Goal: Task Accomplishment & Management: Manage account settings

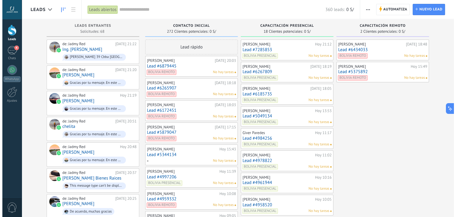
scroll to position [9, 0]
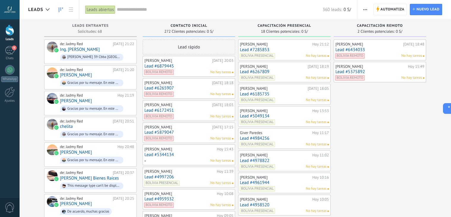
click at [287, 51] on link "Lead #7285853" at bounding box center [284, 49] width 89 height 5
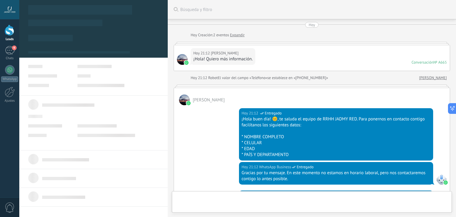
scroll to position [487, 0]
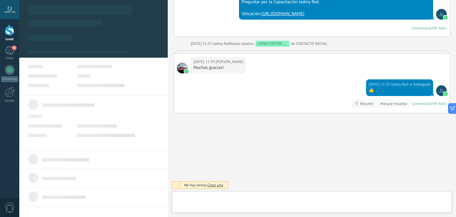
type textarea "**********"
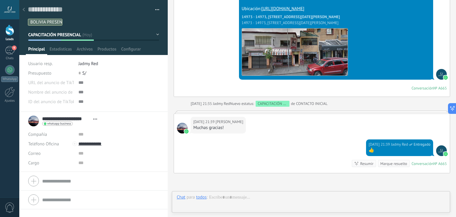
scroll to position [552, 0]
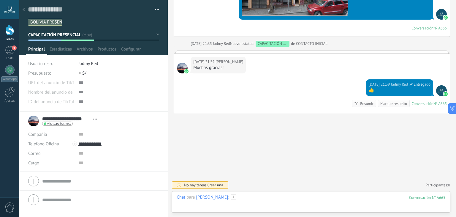
click at [277, 199] on div at bounding box center [310, 203] width 268 height 18
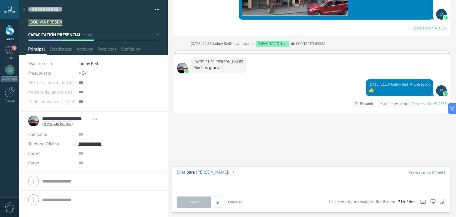
paste div
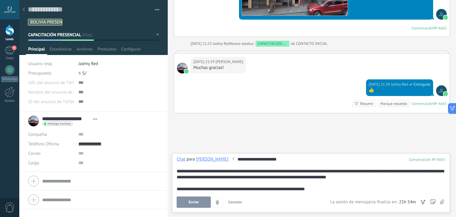
click at [196, 203] on span "Enviar" at bounding box center [193, 202] width 10 height 4
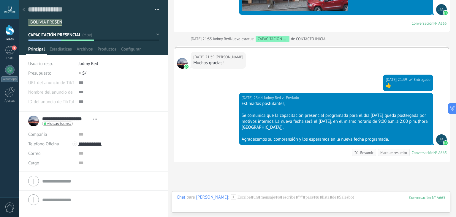
scroll to position [606, 0]
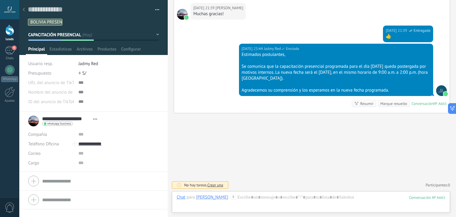
click at [24, 9] on use at bounding box center [24, 10] width 2 height 4
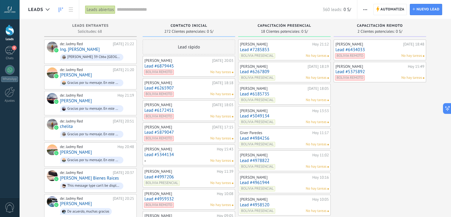
click at [303, 74] on div "[PERSON_NAME] [DATE] 18:19 Lead #6267809 [GEOGRAPHIC_DATA] PRESENCIAL No hay ta…" at bounding box center [284, 71] width 89 height 17
click at [289, 70] on link "Lead #6267809" at bounding box center [284, 71] width 89 height 5
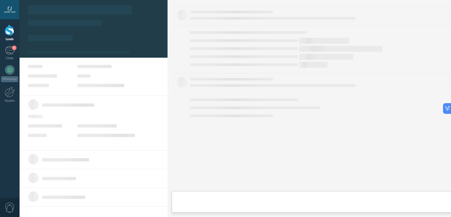
click at [289, 70] on link "Lead #6267809" at bounding box center [284, 71] width 89 height 5
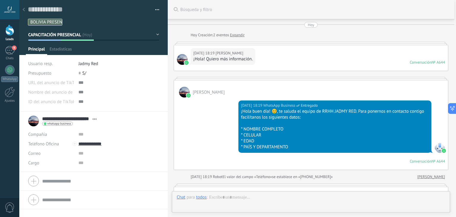
type textarea "**********"
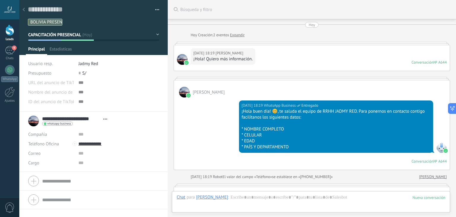
scroll to position [502, 0]
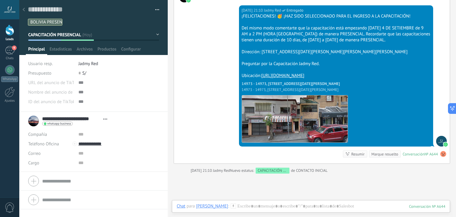
click at [283, 205] on div at bounding box center [310, 212] width 268 height 18
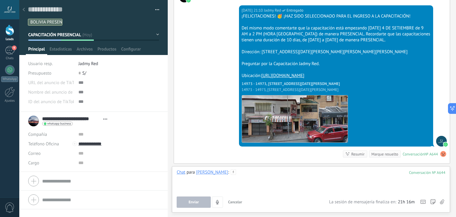
paste div
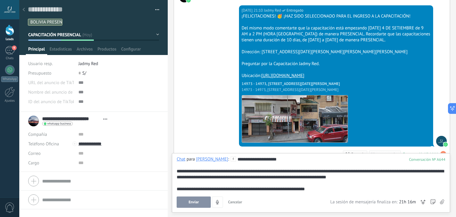
click at [203, 202] on button "Enviar" at bounding box center [193, 201] width 34 height 11
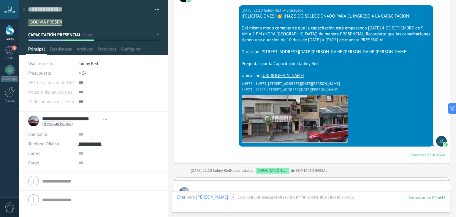
scroll to position [562, 0]
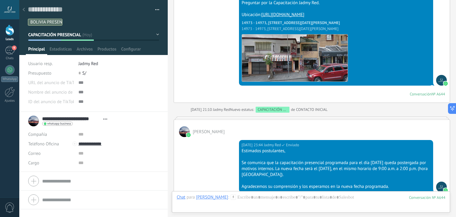
click at [23, 10] on icon at bounding box center [24, 10] width 2 height 4
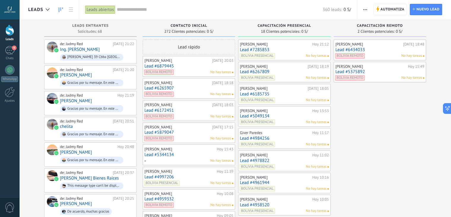
click at [279, 94] on link "Lead #6185735" at bounding box center [284, 93] width 89 height 5
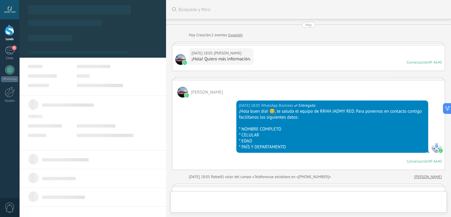
type textarea "**********"
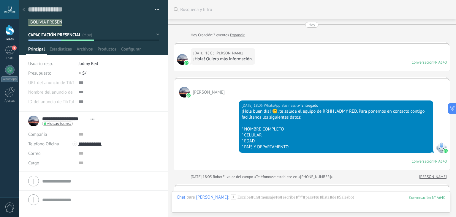
scroll to position [380, 0]
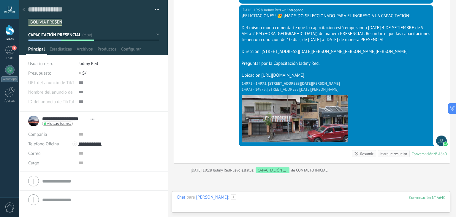
click at [272, 201] on div at bounding box center [310, 203] width 268 height 18
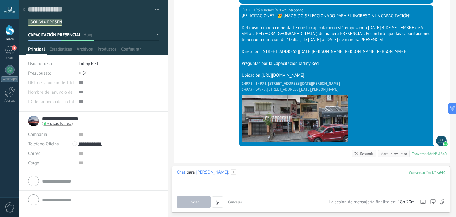
paste div
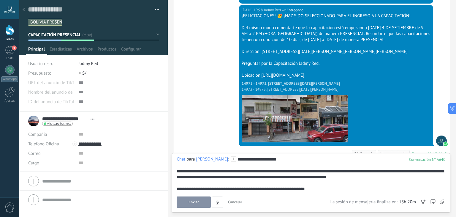
click at [197, 200] on span "Enviar" at bounding box center [193, 202] width 10 height 4
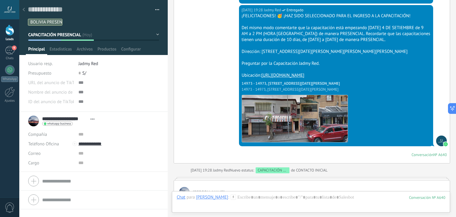
scroll to position [441, 0]
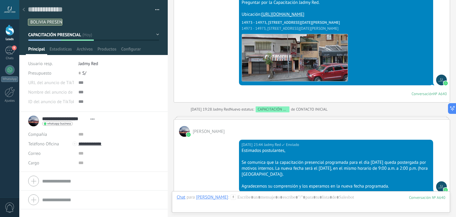
click at [23, 9] on icon at bounding box center [24, 10] width 2 height 4
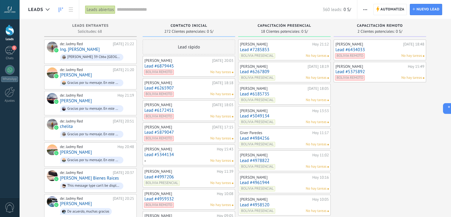
click at [292, 94] on link "Lead #6185735" at bounding box center [284, 93] width 89 height 5
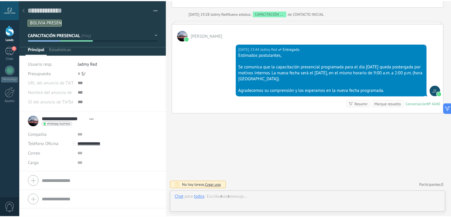
scroll to position [9, 0]
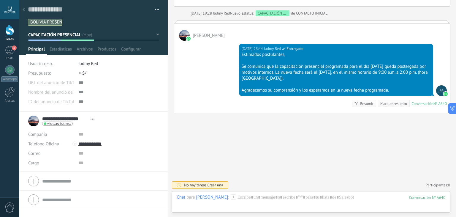
click at [23, 10] on use at bounding box center [24, 10] width 2 height 4
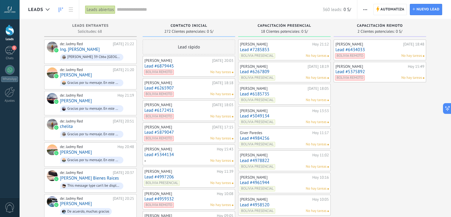
scroll to position [5, 0]
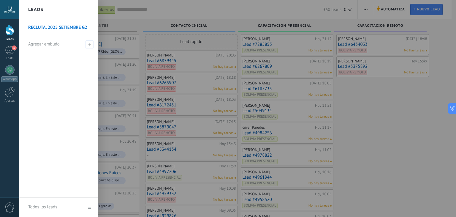
click at [354, 123] on div at bounding box center [247, 108] width 456 height 217
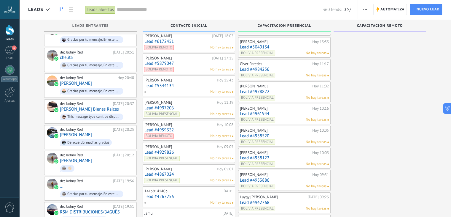
scroll to position [71, 0]
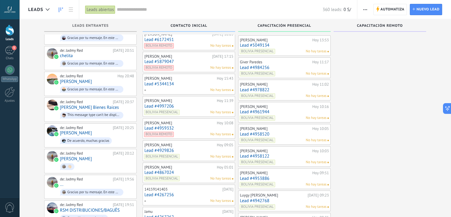
click at [283, 44] on link "Lead #5049134" at bounding box center [284, 45] width 89 height 5
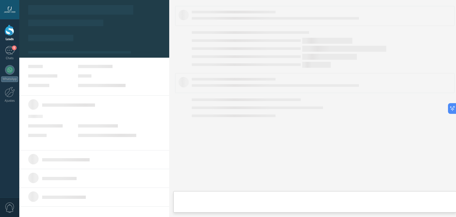
type textarea "**********"
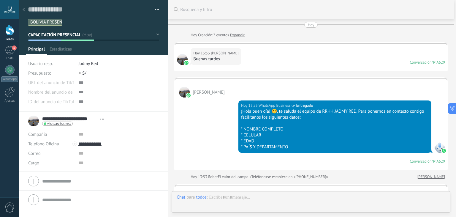
scroll to position [537, 0]
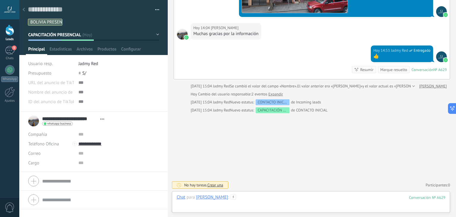
click at [287, 202] on div at bounding box center [310, 203] width 268 height 18
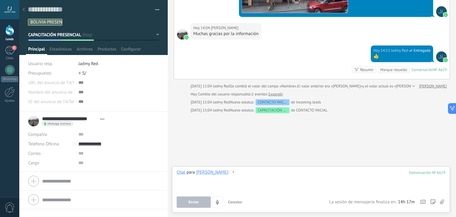
paste div
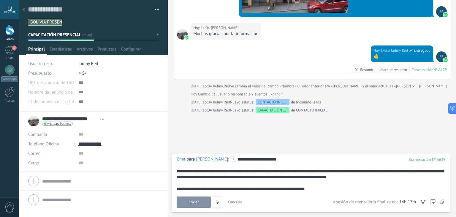
click at [192, 201] on span "Enviar" at bounding box center [193, 202] width 10 height 4
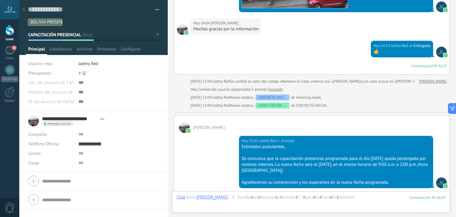
scroll to position [533, 0]
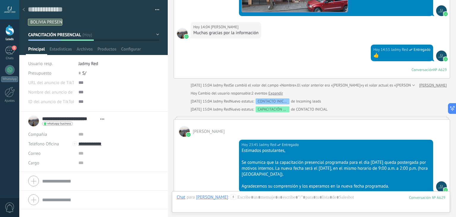
click at [23, 9] on icon at bounding box center [24, 10] width 2 height 4
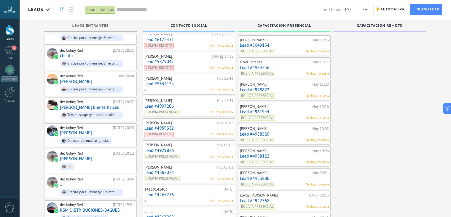
click at [281, 63] on div "Giver Paredes" at bounding box center [275, 62] width 71 height 5
click at [276, 65] on link "Lead #4984256" at bounding box center [284, 67] width 89 height 5
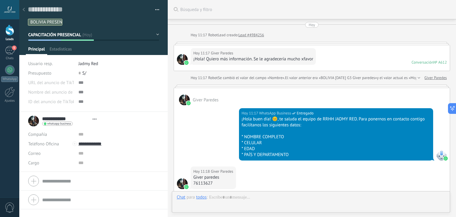
type textarea "**********"
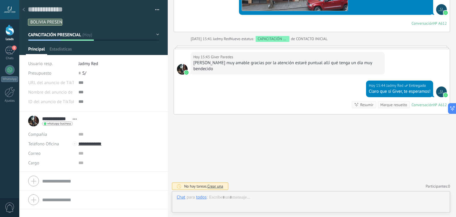
scroll to position [9, 0]
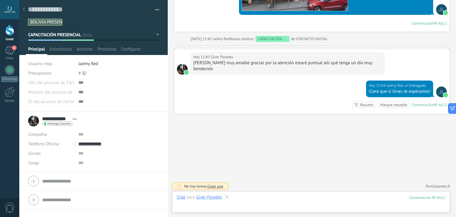
click at [279, 200] on div at bounding box center [310, 203] width 268 height 18
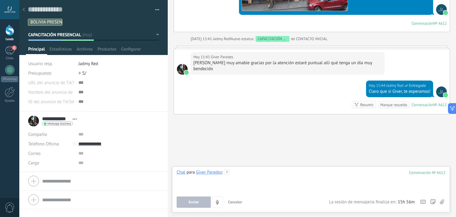
paste div
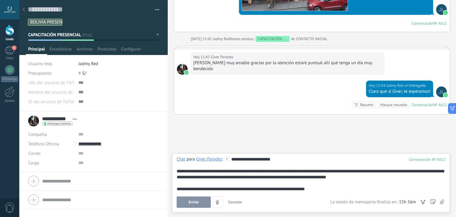
click at [185, 203] on button "Enviar" at bounding box center [193, 201] width 34 height 11
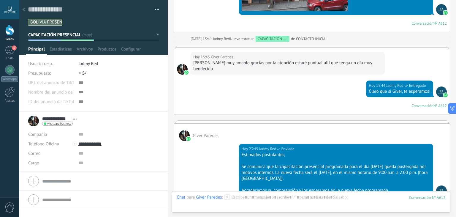
click at [24, 11] on icon at bounding box center [24, 10] width 2 height 4
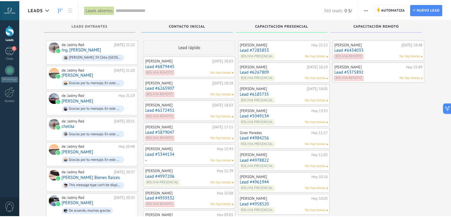
scroll to position [71, 0]
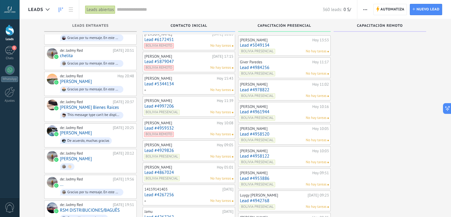
click at [288, 85] on div "[PERSON_NAME]" at bounding box center [275, 84] width 71 height 5
click at [281, 88] on link "Lead #4978822" at bounding box center [284, 89] width 89 height 5
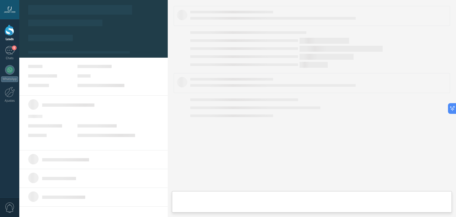
type textarea "**********"
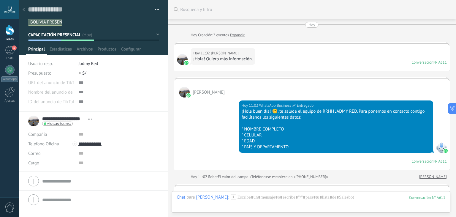
scroll to position [456, 0]
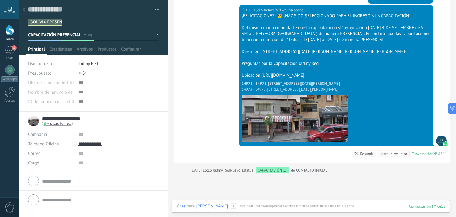
click at [279, 200] on div "Chat Correo Nota Tarea Chat para [PERSON_NAME] : 611 Enviar Cancelar Rastrear c…" at bounding box center [311, 210] width 278 height 21
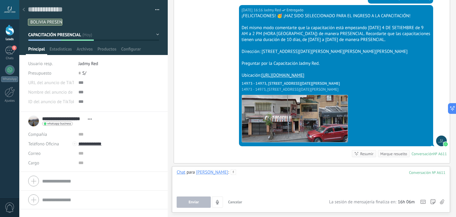
click at [276, 191] on div at bounding box center [310, 180] width 268 height 23
paste div
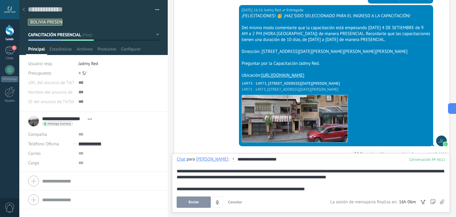
click at [199, 208] on div "**********" at bounding box center [311, 182] width 278 height 59
click at [198, 205] on button "Enviar" at bounding box center [193, 201] width 34 height 11
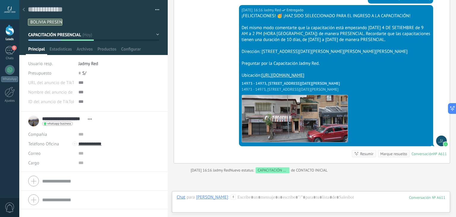
scroll to position [516, 0]
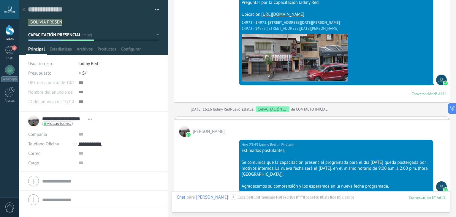
click at [23, 9] on use at bounding box center [24, 10] width 2 height 4
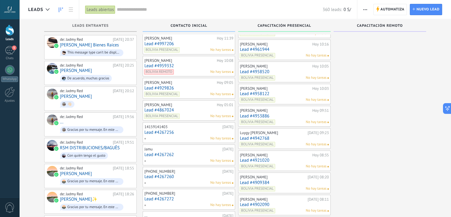
scroll to position [134, 0]
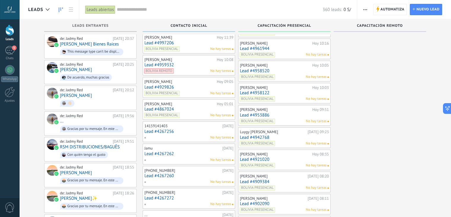
click at [281, 49] on link "Lead #4961944" at bounding box center [284, 48] width 89 height 5
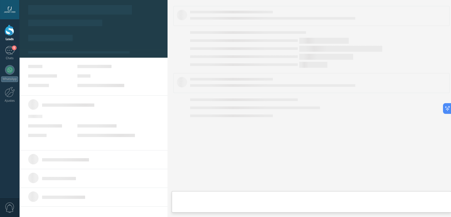
type textarea "**********"
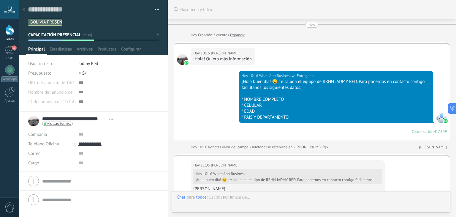
scroll to position [497, 0]
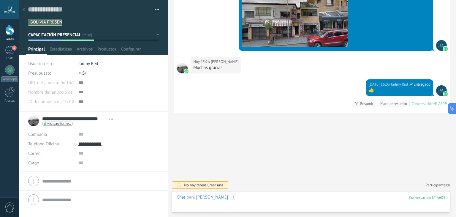
click at [281, 200] on div at bounding box center [310, 203] width 268 height 18
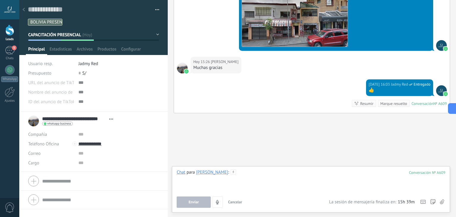
paste div
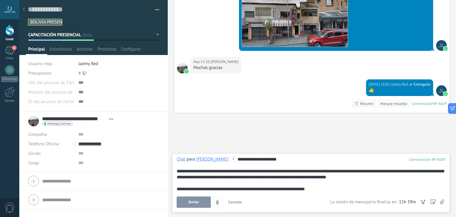
click at [203, 203] on button "Enviar" at bounding box center [193, 201] width 34 height 11
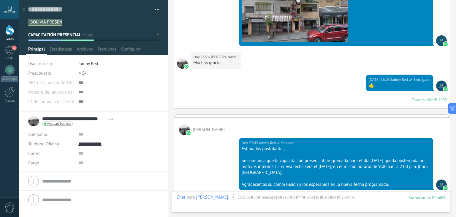
click at [24, 9] on use at bounding box center [24, 10] width 2 height 4
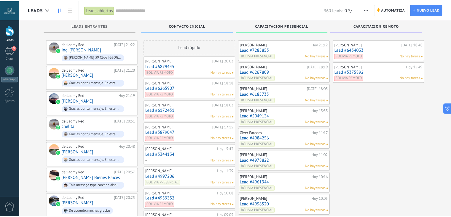
scroll to position [134, 0]
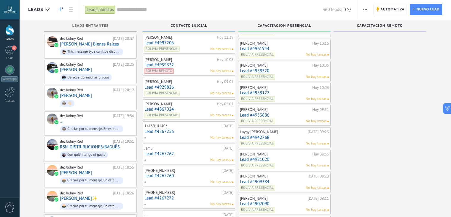
click at [282, 69] on link "Lead #4958520" at bounding box center [284, 70] width 89 height 5
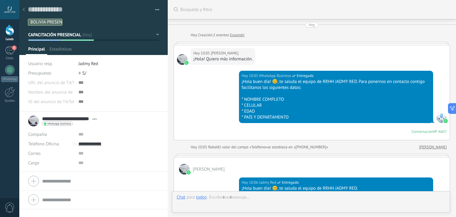
type textarea "**********"
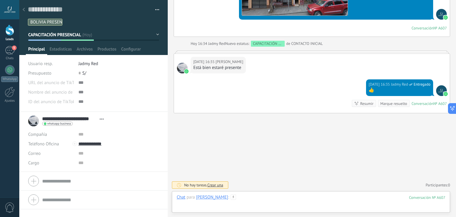
click at [258, 200] on div at bounding box center [310, 203] width 268 height 18
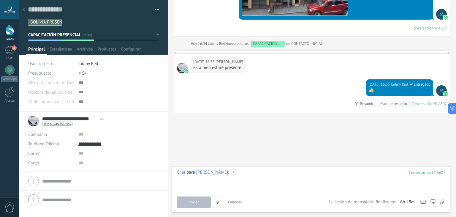
paste div
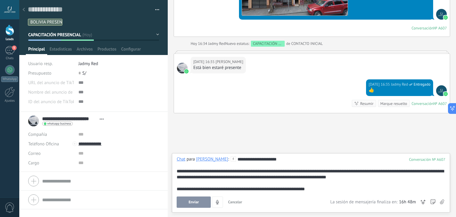
click at [192, 205] on button "Enviar" at bounding box center [193, 201] width 34 height 11
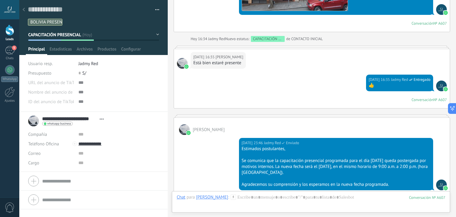
click at [21, 12] on div at bounding box center [24, 10] width 8 height 12
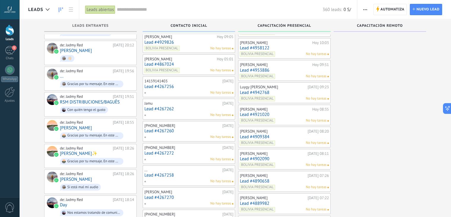
scroll to position [179, 0]
click at [282, 45] on link "Lead #4958122" at bounding box center [284, 47] width 89 height 5
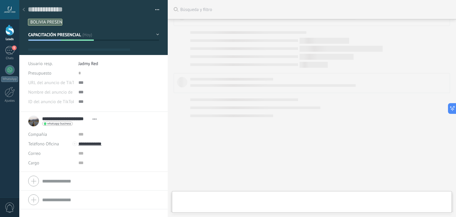
type textarea "**********"
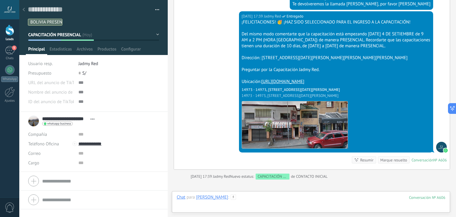
click at [276, 201] on div at bounding box center [310, 203] width 268 height 18
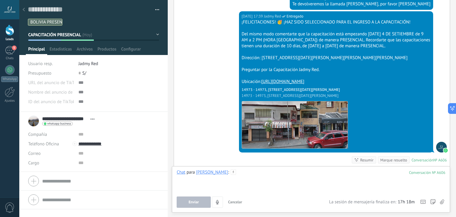
paste div
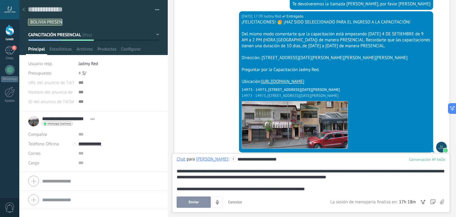
click at [203, 203] on button "Enviar" at bounding box center [193, 201] width 34 height 11
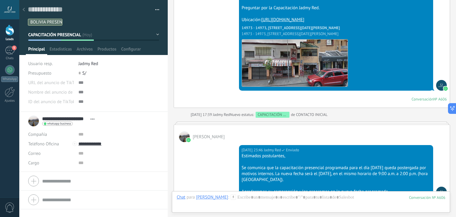
click at [25, 9] on div at bounding box center [24, 10] width 8 height 12
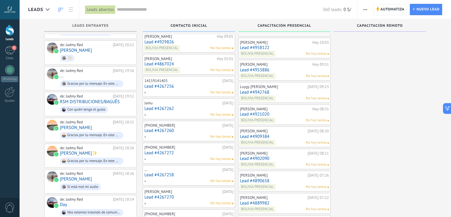
click at [277, 67] on link "Lead #4953886" at bounding box center [284, 69] width 89 height 5
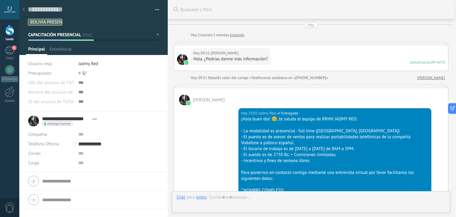
type textarea "**********"
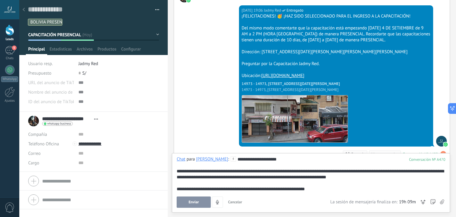
click at [190, 199] on button "Enviar" at bounding box center [193, 201] width 34 height 11
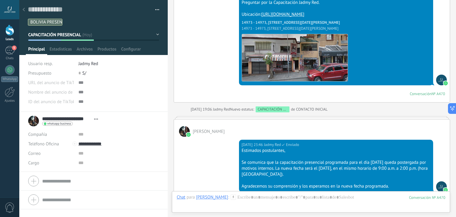
click at [24, 7] on div at bounding box center [24, 10] width 8 height 12
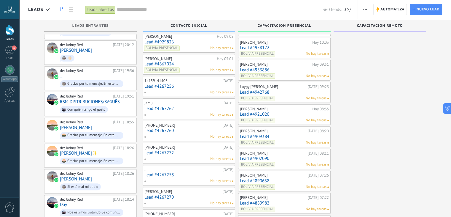
click at [281, 91] on link "Lead #4942768" at bounding box center [284, 92] width 89 height 5
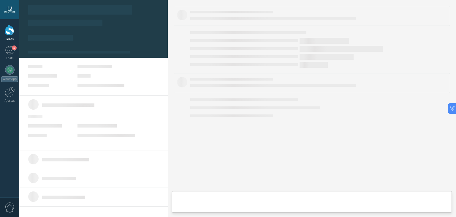
type textarea "**********"
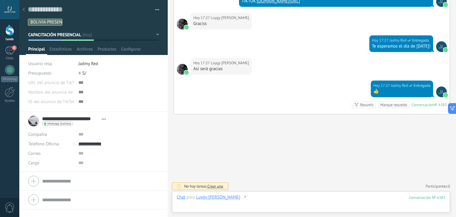
click at [272, 201] on div at bounding box center [310, 203] width 268 height 18
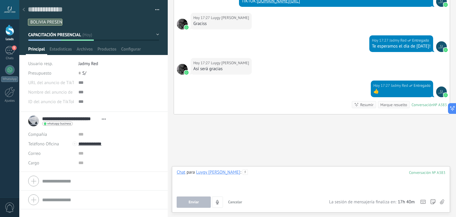
paste div
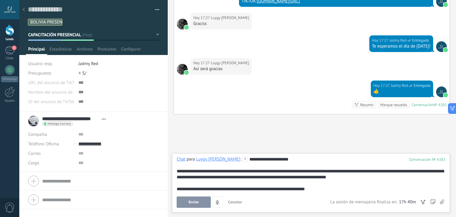
click at [198, 198] on button "Enviar" at bounding box center [193, 201] width 34 height 11
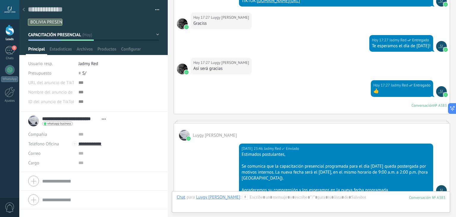
click at [24, 8] on icon at bounding box center [24, 10] width 2 height 4
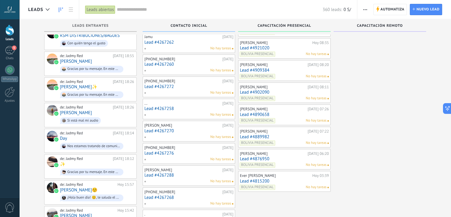
click at [279, 46] on link "Lead #4921020" at bounding box center [284, 47] width 89 height 5
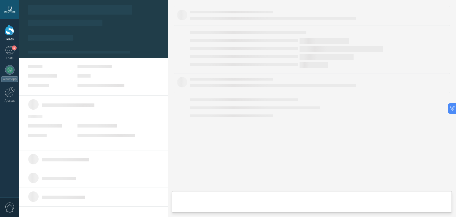
type textarea "**********"
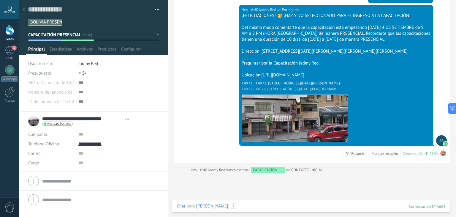
click at [287, 205] on div at bounding box center [310, 212] width 268 height 18
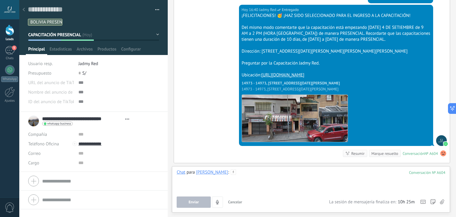
paste div
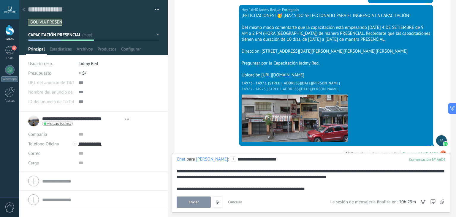
click at [191, 201] on span "Enviar" at bounding box center [193, 202] width 10 height 4
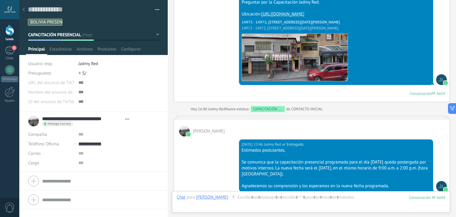
click at [23, 9] on use at bounding box center [24, 10] width 2 height 4
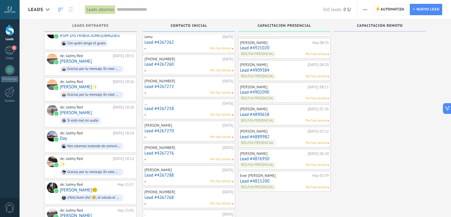
click at [280, 69] on link "Lead #4909384" at bounding box center [284, 70] width 89 height 5
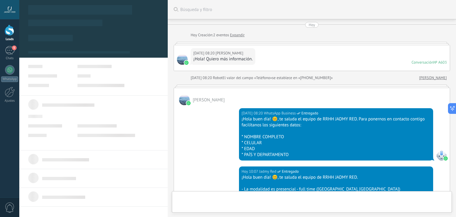
type textarea "**********"
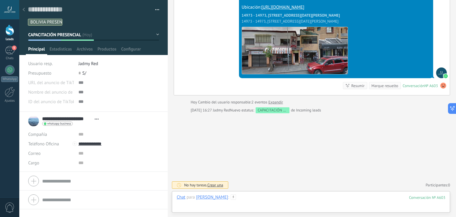
click at [281, 198] on div at bounding box center [310, 203] width 268 height 18
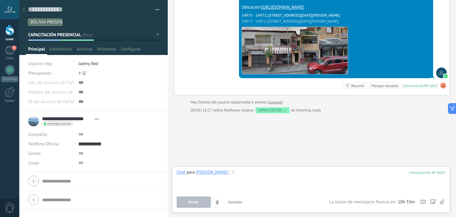
paste div
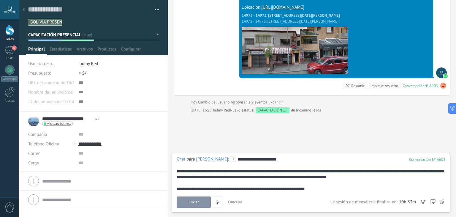
click at [194, 203] on span "Enviar" at bounding box center [193, 202] width 10 height 4
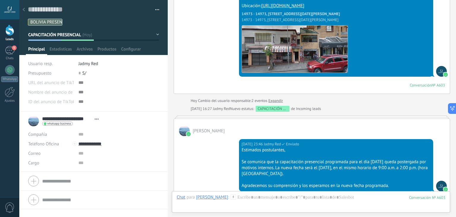
click at [24, 9] on use at bounding box center [24, 10] width 2 height 4
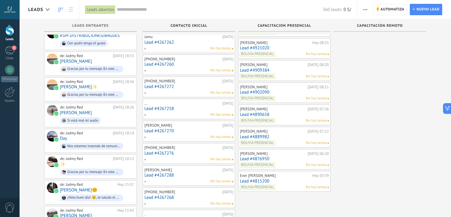
click at [303, 71] on div "[PERSON_NAME][DATE] 08:20 Lead #4909384 BOLIVIA PRESENCIAL No hay tareas" at bounding box center [284, 70] width 89 height 17
click at [282, 69] on link "Lead #4909384" at bounding box center [284, 70] width 89 height 5
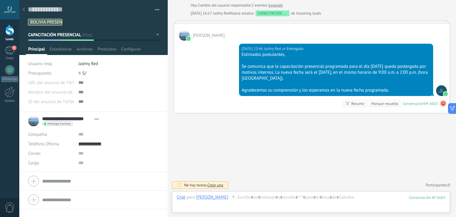
click at [22, 10] on div at bounding box center [24, 10] width 8 height 12
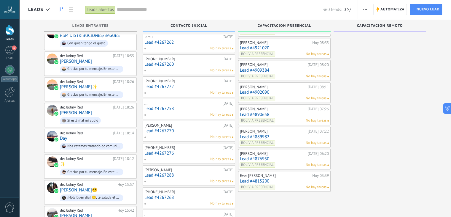
click at [286, 96] on div "BOLIVIA PRESENCIAL No hay tareas" at bounding box center [283, 98] width 87 height 5
click at [279, 90] on link "Lead #4902090" at bounding box center [284, 92] width 89 height 5
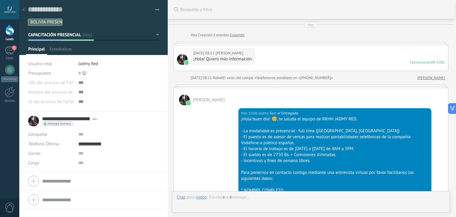
type textarea "**********"
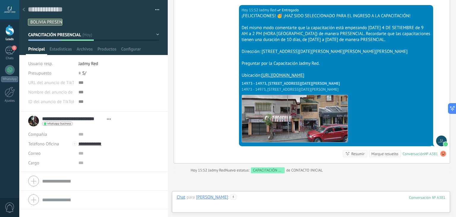
click at [287, 197] on div at bounding box center [310, 203] width 268 height 18
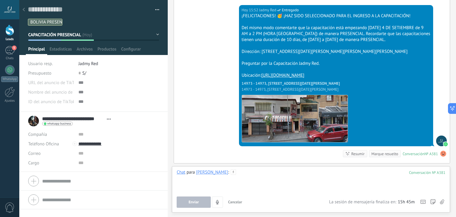
paste div
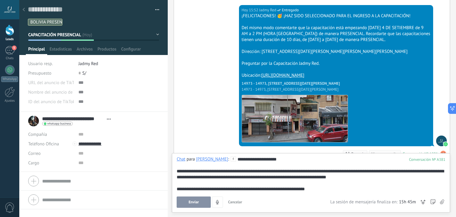
click at [198, 203] on span "Enviar" at bounding box center [193, 202] width 10 height 4
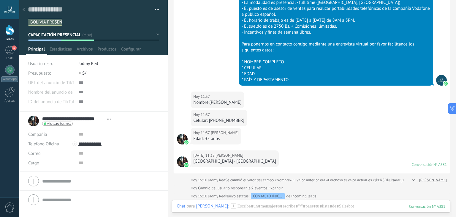
click at [23, 12] on div at bounding box center [24, 10] width 8 height 12
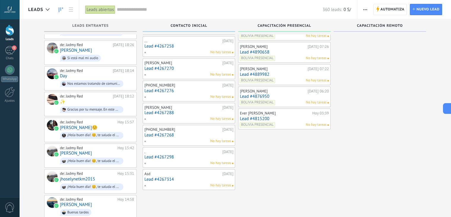
click at [275, 52] on link "Lead #4890658" at bounding box center [284, 52] width 89 height 5
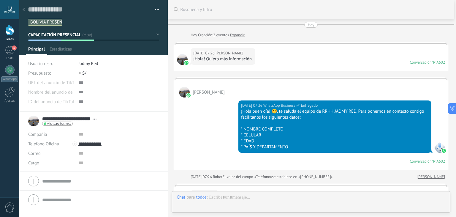
type textarea "**********"
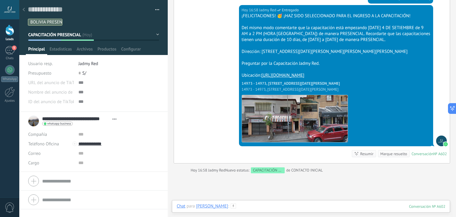
click at [277, 208] on div at bounding box center [310, 212] width 268 height 18
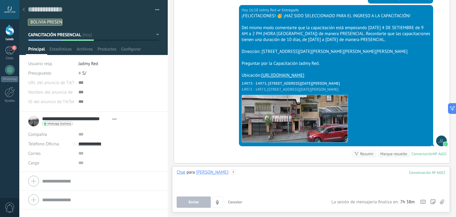
paste div
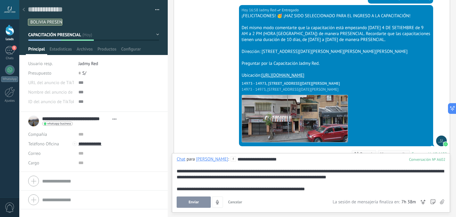
click at [199, 201] on button "Enviar" at bounding box center [193, 201] width 34 height 11
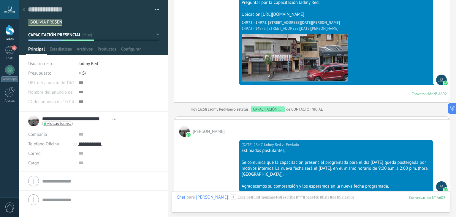
click at [22, 10] on div at bounding box center [24, 10] width 8 height 12
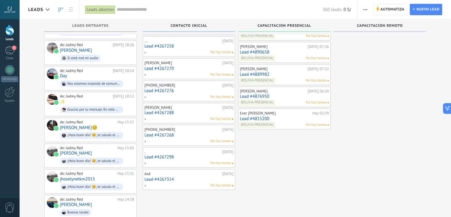
click at [277, 74] on link "Lead #4889982" at bounding box center [284, 74] width 89 height 5
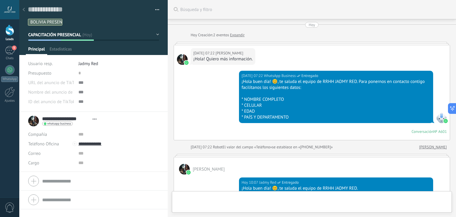
type textarea "**********"
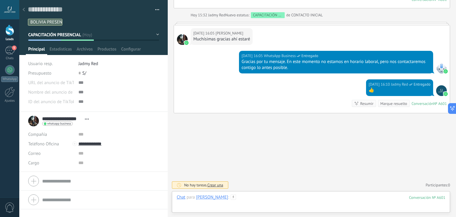
click at [266, 202] on div at bounding box center [310, 203] width 268 height 18
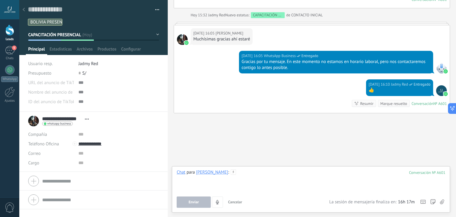
paste div
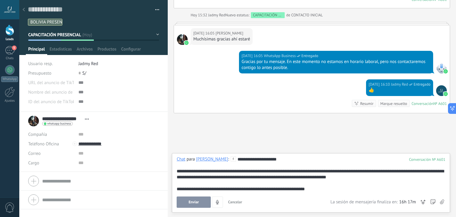
click at [195, 200] on span "Enviar" at bounding box center [193, 202] width 10 height 4
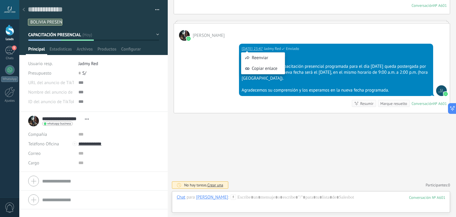
click at [214, 66] on div "[DATE] 23:47 Jadmy Red Enviado Estimados postulantes, Se comunica que la capaci…" at bounding box center [312, 77] width 276 height 72
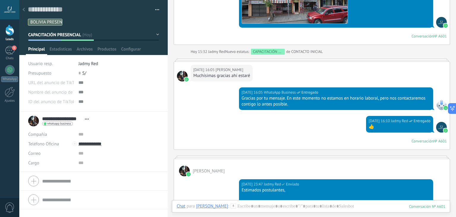
click at [23, 9] on icon at bounding box center [24, 10] width 2 height 4
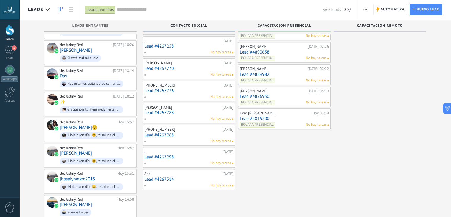
click at [276, 94] on link "Lead #4876950" at bounding box center [284, 96] width 89 height 5
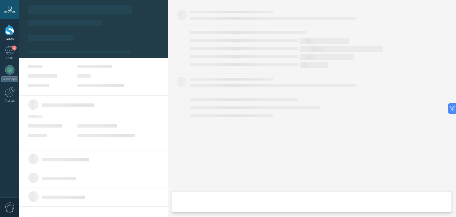
type textarea "**********"
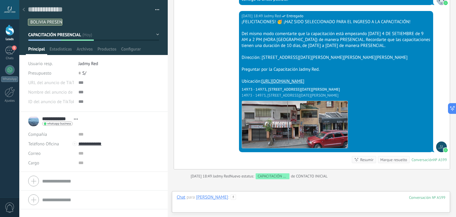
click at [272, 200] on div at bounding box center [310, 203] width 268 height 18
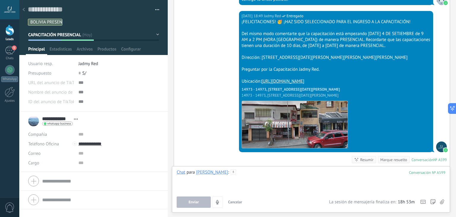
paste div
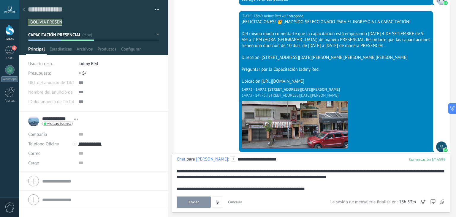
click at [187, 203] on button "Enviar" at bounding box center [193, 201] width 34 height 11
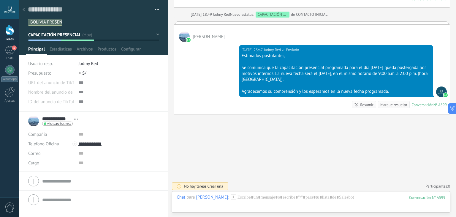
click at [25, 9] on icon at bounding box center [24, 10] width 2 height 4
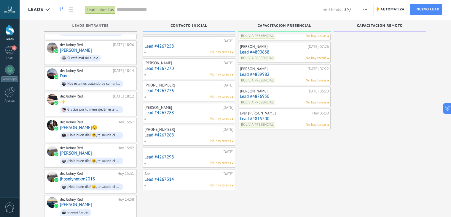
click at [284, 117] on link "Lead #4815200" at bounding box center [284, 118] width 89 height 5
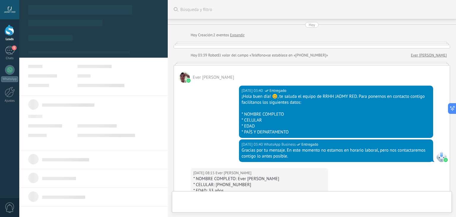
type textarea "**********"
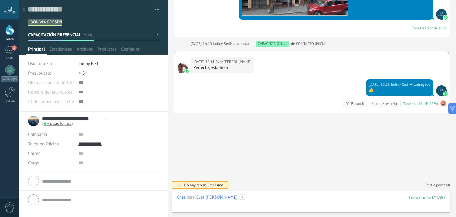
click at [266, 199] on div at bounding box center [310, 203] width 268 height 18
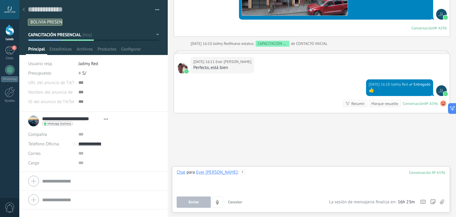
paste div
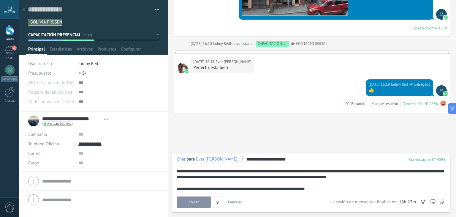
click at [183, 204] on button "Enviar" at bounding box center [193, 201] width 34 height 11
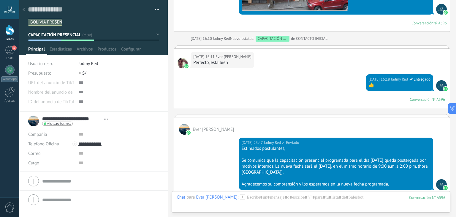
click at [23, 8] on icon at bounding box center [24, 10] width 2 height 4
